Goal: Find specific page/section: Find specific page/section

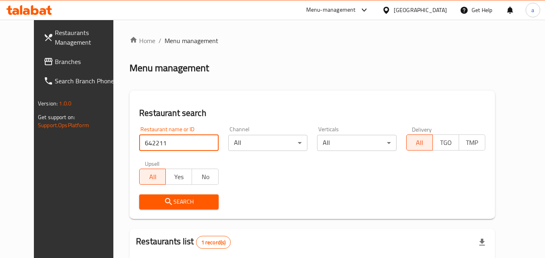
click at [201, 142] on input "642211" at bounding box center [178, 143] width 79 height 16
click at [55, 40] on span "Restaurants Management" at bounding box center [87, 37] width 64 height 19
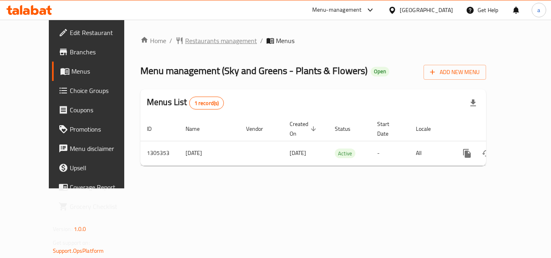
click at [185, 38] on span "Restaurants management" at bounding box center [221, 41] width 72 height 10
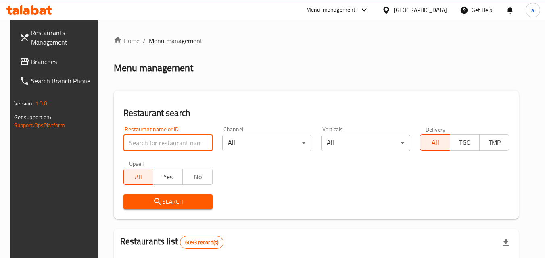
click at [145, 142] on input "search" at bounding box center [167, 143] width 89 height 16
paste input "703662"
type input "703662"
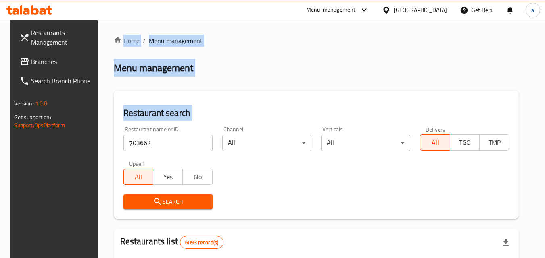
drag, startPoint x: 79, startPoint y: 124, endPoint x: 207, endPoint y: 107, distance: 129.8
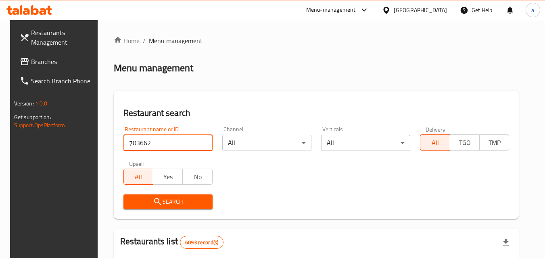
click at [160, 148] on input "703662" at bounding box center [167, 143] width 89 height 16
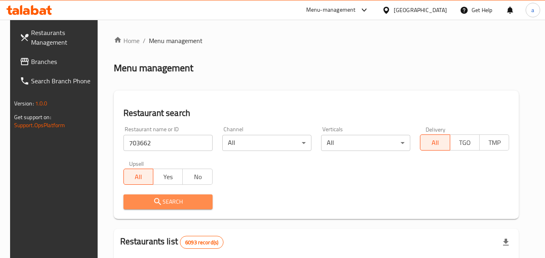
click at [166, 203] on span "Search" at bounding box center [168, 202] width 76 height 10
click at [166, 203] on div at bounding box center [272, 129] width 545 height 258
